Goal: Task Accomplishment & Management: Use online tool/utility

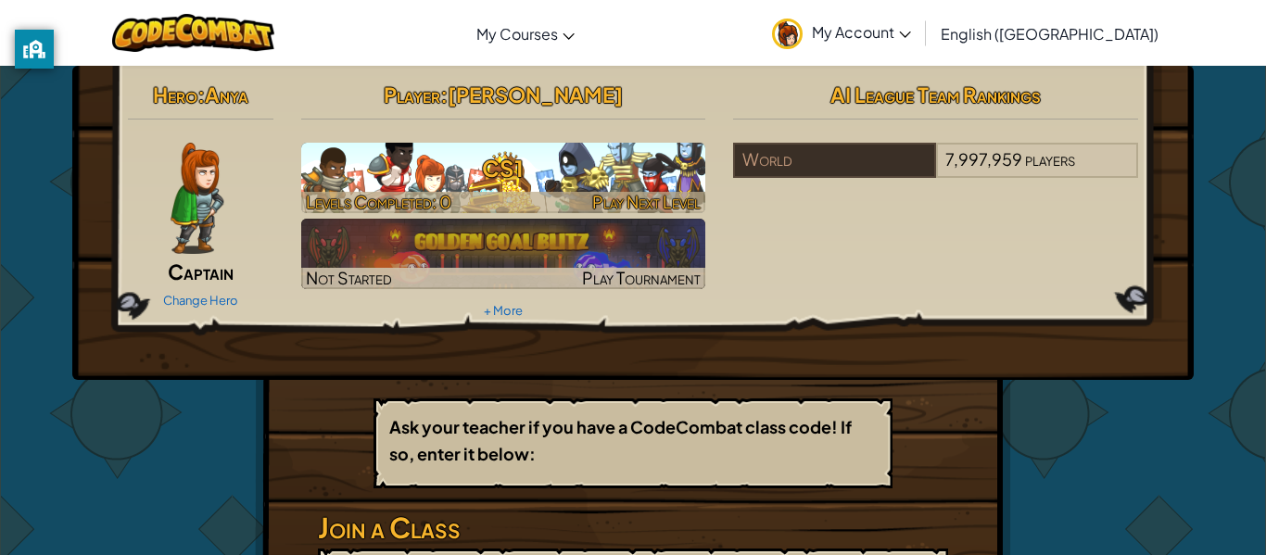
click at [424, 147] on h3 "CS1" at bounding box center [503, 168] width 405 height 42
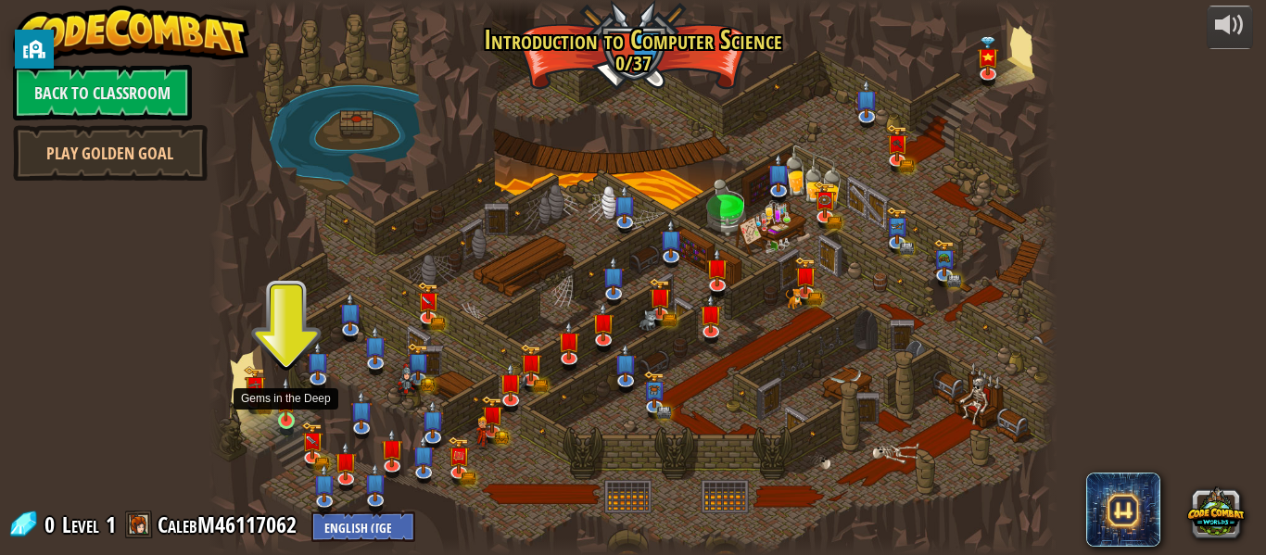
click at [281, 411] on img at bounding box center [285, 399] width 19 height 44
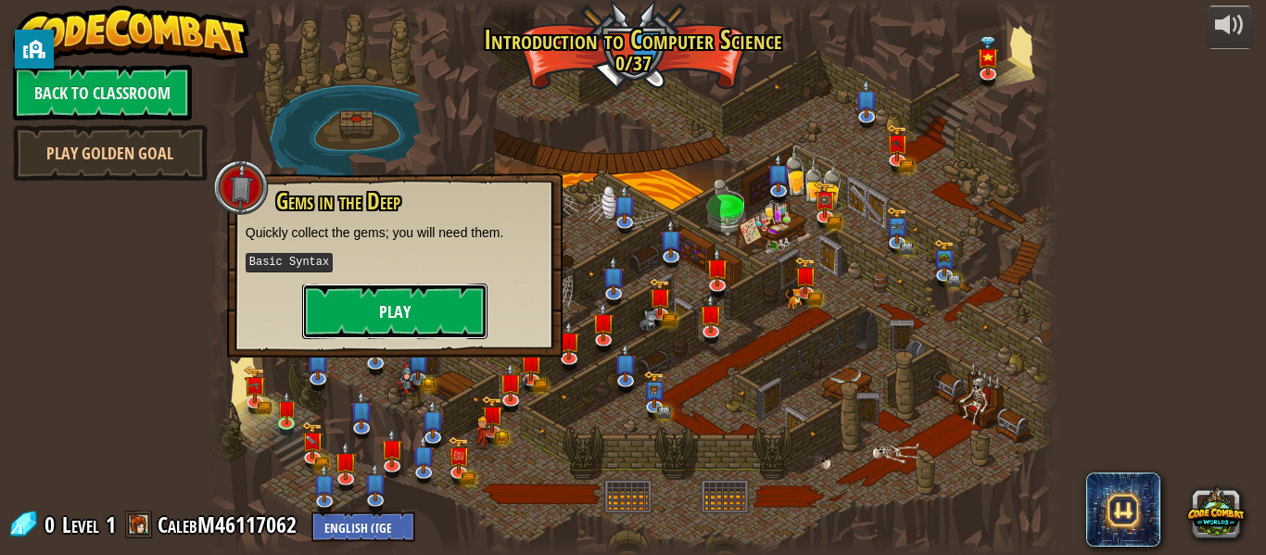
click at [411, 290] on button "Play" at bounding box center [394, 312] width 185 height 56
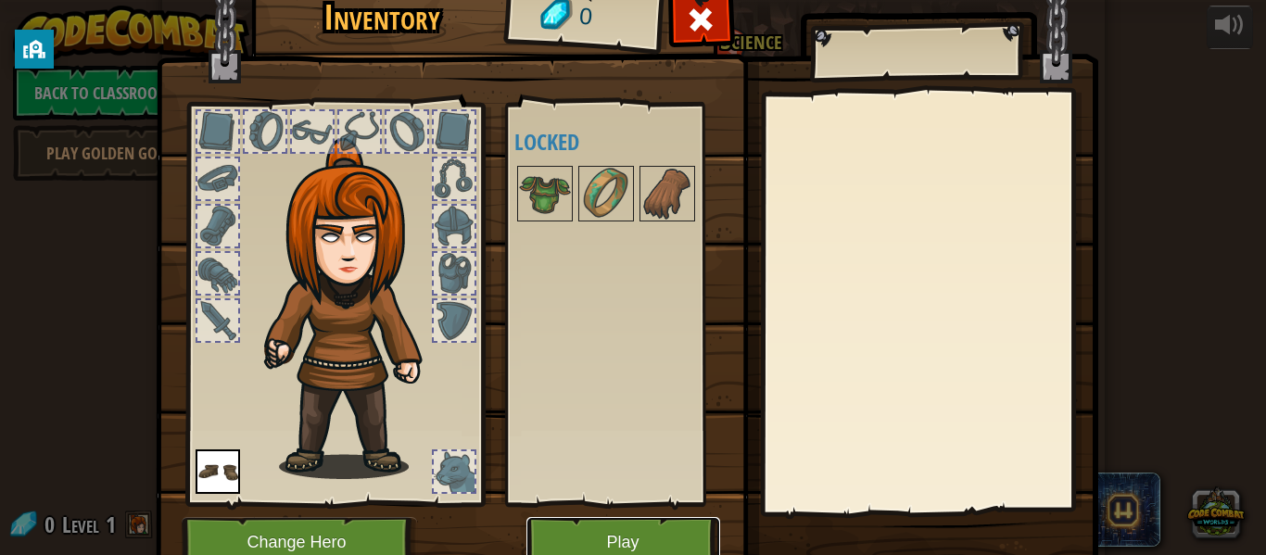
click at [608, 524] on button "Play" at bounding box center [623, 542] width 194 height 51
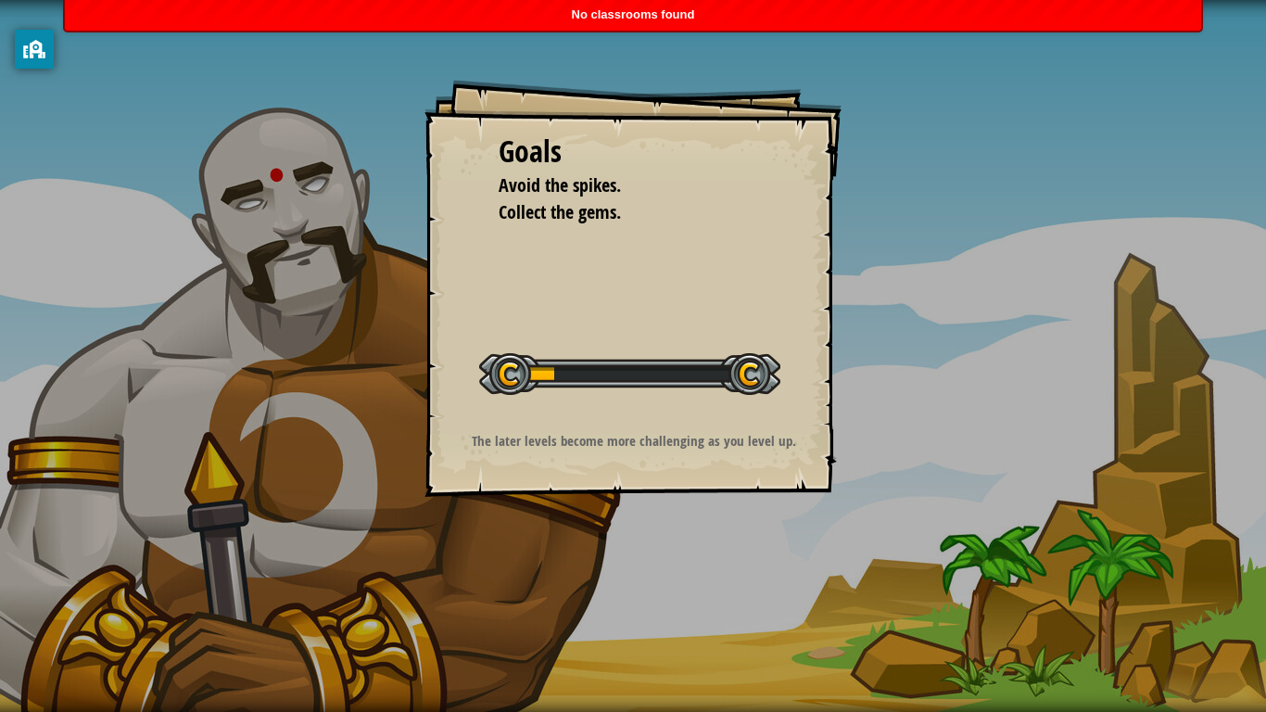
click at [558, 452] on div "The later levels become more challenging as you level up." at bounding box center [634, 445] width 372 height 29
